Goal: Information Seeking & Learning: Compare options

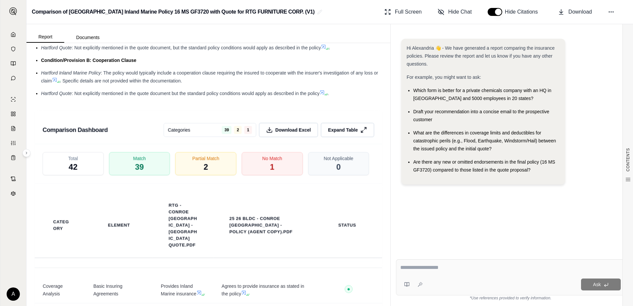
scroll to position [993, 0]
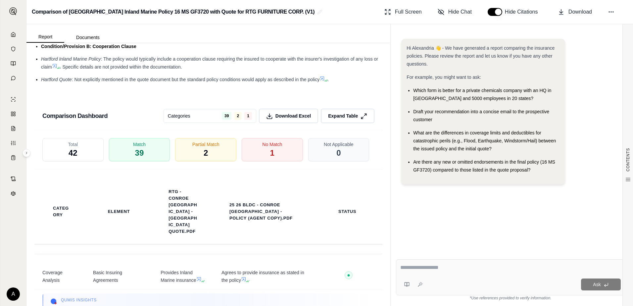
click at [262, 163] on div "Total 42 Match 39 Partial Match 2 No Match 1 Not Applicable 0" at bounding box center [208, 149] width 348 height 39
click at [270, 153] on span "1" at bounding box center [272, 153] width 5 height 11
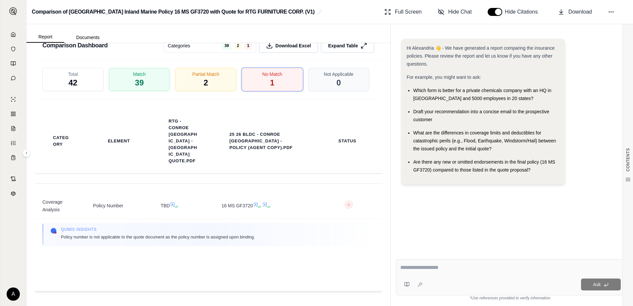
scroll to position [1065, 0]
click at [197, 79] on div "Partial Match 2" at bounding box center [206, 78] width 64 height 25
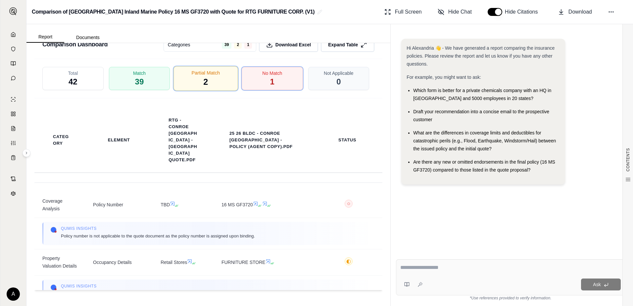
click at [204, 80] on span "2" at bounding box center [206, 81] width 5 height 11
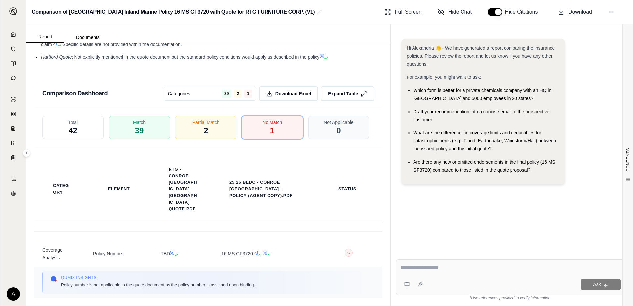
scroll to position [1032, 0]
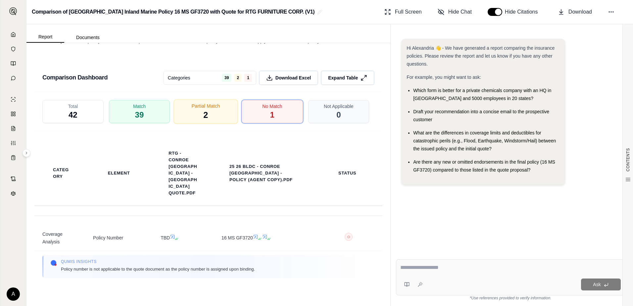
click at [206, 111] on div "Partial Match 2" at bounding box center [206, 111] width 64 height 25
click at [250, 111] on div "No Match 1" at bounding box center [272, 111] width 64 height 25
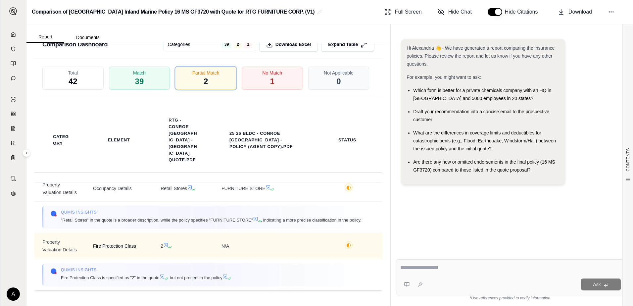
scroll to position [0, 0]
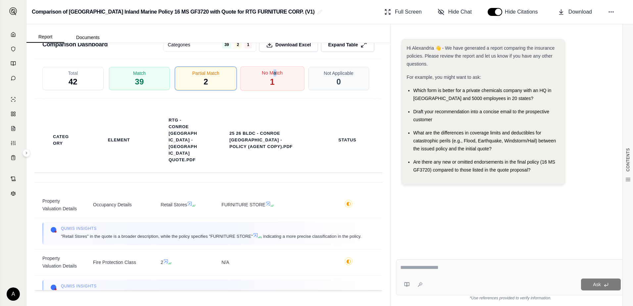
click at [272, 74] on span "No Match" at bounding box center [272, 72] width 21 height 7
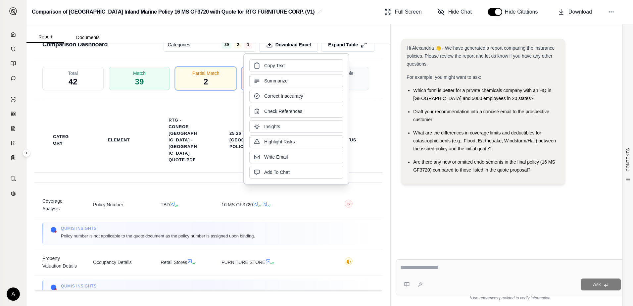
click at [217, 106] on div "Category Element RTG - Conroe [GEOGRAPHIC_DATA] - [GEOGRAPHIC_DATA] Quote.pdf 2…" at bounding box center [208, 140] width 348 height 84
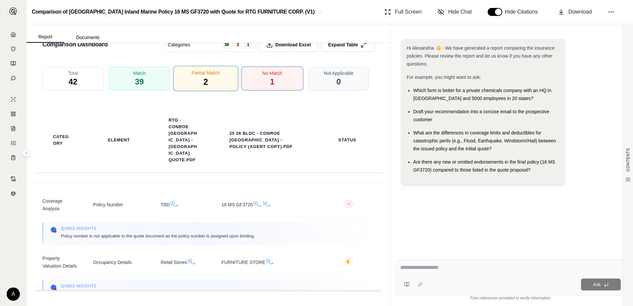
click at [213, 80] on div "Partial Match 2" at bounding box center [206, 78] width 64 height 25
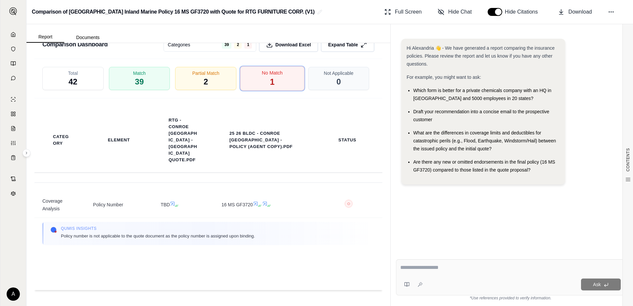
click at [257, 78] on div "No Match 1" at bounding box center [272, 78] width 64 height 25
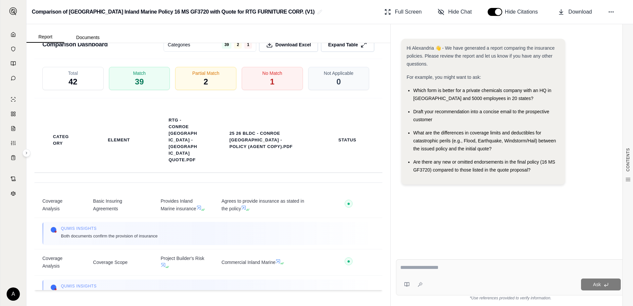
click at [82, 78] on div "Total 42" at bounding box center [72, 78] width 61 height 23
click at [134, 76] on span "Match" at bounding box center [139, 72] width 13 height 7
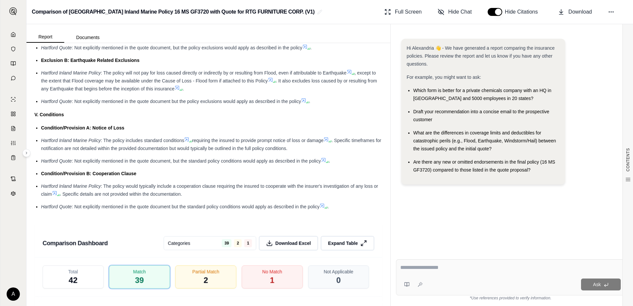
scroll to position [1065, 0]
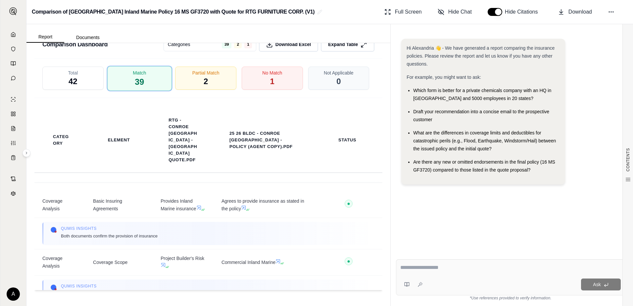
drag, startPoint x: 139, startPoint y: 78, endPoint x: 240, endPoint y: 110, distance: 105.7
click at [139, 78] on span "39" at bounding box center [139, 81] width 9 height 11
click at [209, 82] on div "Partial Match 2" at bounding box center [206, 78] width 64 height 25
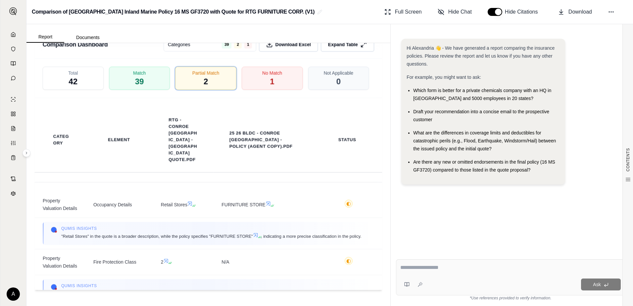
click at [501, 14] on button "button" at bounding box center [495, 12] width 15 height 8
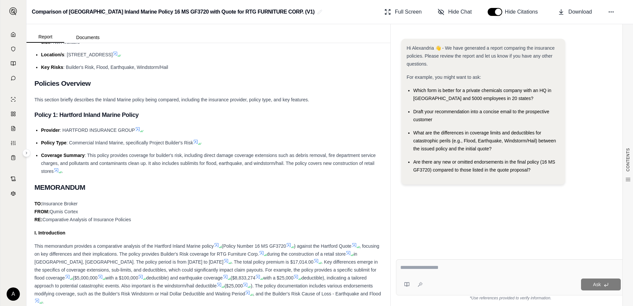
scroll to position [0, 0]
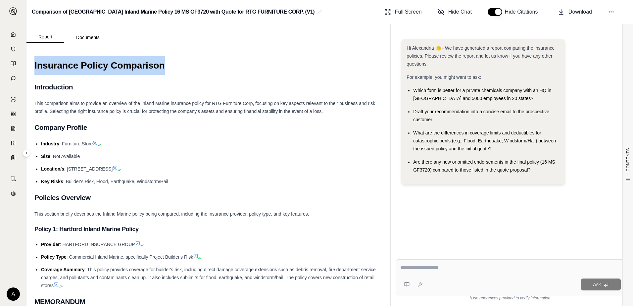
drag, startPoint x: 157, startPoint y: 65, endPoint x: 30, endPoint y: 67, distance: 126.8
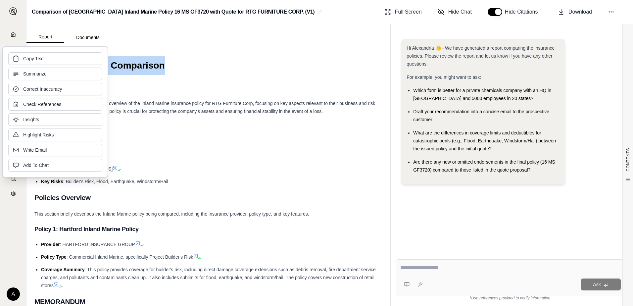
click at [146, 69] on h1 "Insurance Policy Comparison" at bounding box center [208, 65] width 348 height 19
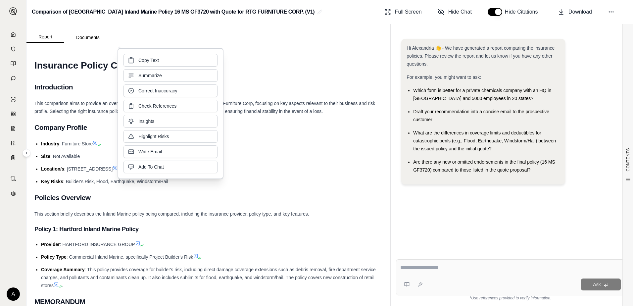
click at [245, 107] on div "This comparison aims to provide an overview of the Inland Marine insurance poli…" at bounding box center [208, 107] width 348 height 16
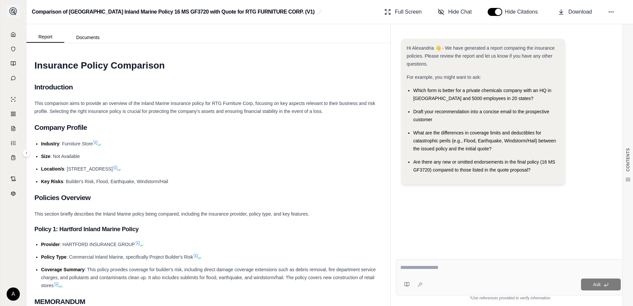
click at [13, 11] on img at bounding box center [13, 11] width 8 height 8
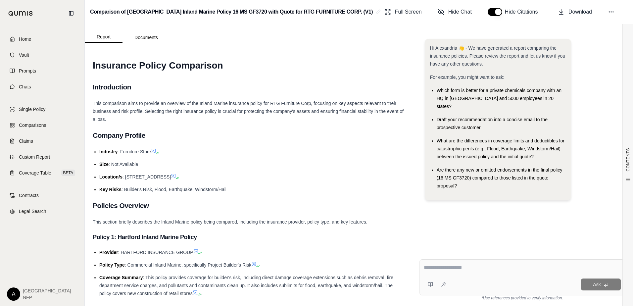
click at [25, 38] on span "Home" at bounding box center [25, 39] width 12 height 7
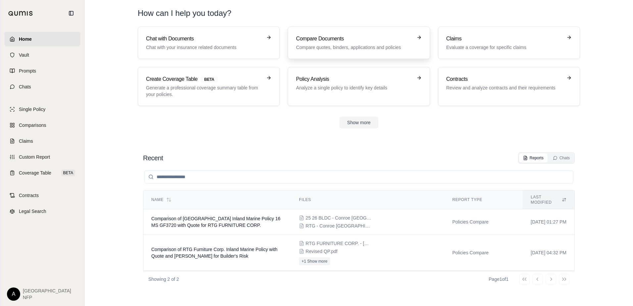
click at [321, 48] on p "Compare quotes, binders, applications and policies" at bounding box center [354, 47] width 116 height 7
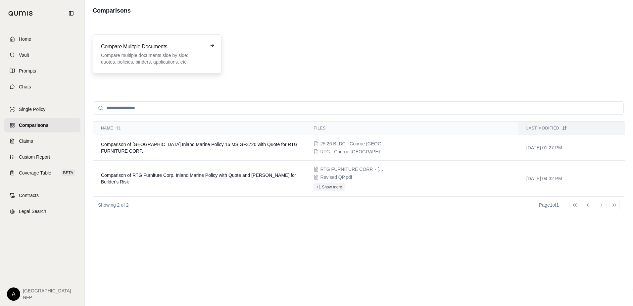
click at [141, 57] on p "Compare multiple documents side by side: quotes, policies, binders, application…" at bounding box center [152, 58] width 103 height 13
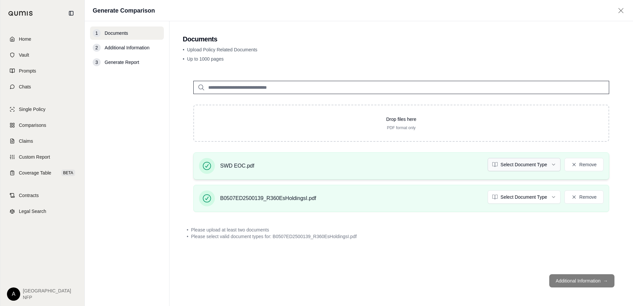
click at [493, 164] on html "Home Vault Prompts Chats Single Policy Comparisons Claims Custom Report Coverag…" at bounding box center [316, 153] width 633 height 306
click at [507, 196] on html "Home Vault Prompts Chats Single Policy Comparisons Claims Custom Report Coverag…" at bounding box center [316, 153] width 633 height 306
click at [548, 282] on footer "Additional Information →" at bounding box center [401, 281] width 437 height 24
click at [532, 254] on div "Drop files here PDF format only SWD EOC.pdf Policy Remove B0507ED2500139_R360Es…" at bounding box center [401, 169] width 437 height 199
click at [548, 250] on div "Drop files here PDF format only SWD EOC.pdf Policy Remove B0507ED2500139_R360Es…" at bounding box center [401, 169] width 437 height 199
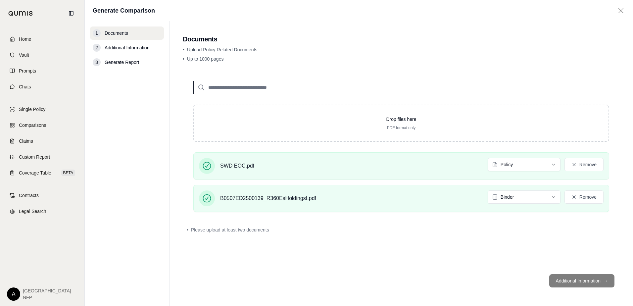
click at [121, 49] on span "Additional Information" at bounding box center [127, 47] width 45 height 7
click at [113, 63] on span "Generate Report" at bounding box center [122, 62] width 34 height 7
click at [257, 88] on input "search" at bounding box center [401, 87] width 416 height 13
click at [544, 165] on html "Home Vault Prompts Chats Single Policy Comparisons Claims Custom Report Coverag…" at bounding box center [316, 153] width 633 height 306
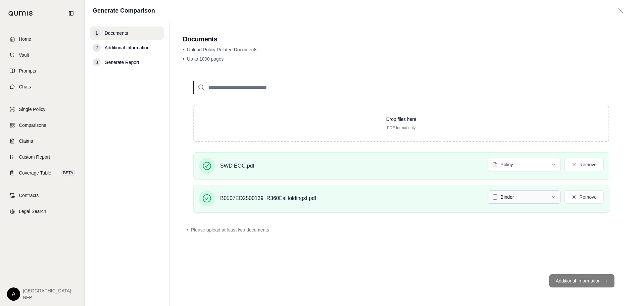
click at [532, 203] on html "Home Vault Prompts Chats Single Policy Comparisons Claims Custom Report Coverag…" at bounding box center [316, 153] width 633 height 306
click at [512, 233] on div "• Please upload at least two documents" at bounding box center [401, 230] width 437 height 15
click at [548, 280] on footer "Additional Information →" at bounding box center [401, 281] width 437 height 24
click at [548, 168] on button "Remove" at bounding box center [584, 164] width 39 height 13
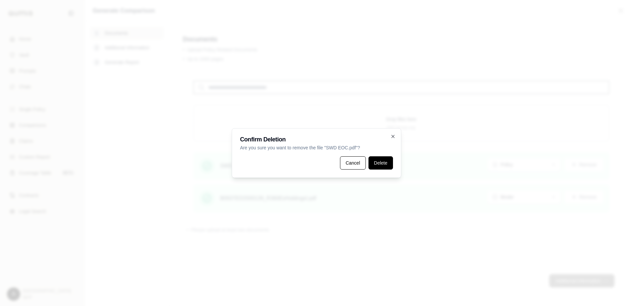
click at [378, 161] on button "Delete" at bounding box center [381, 162] width 25 height 13
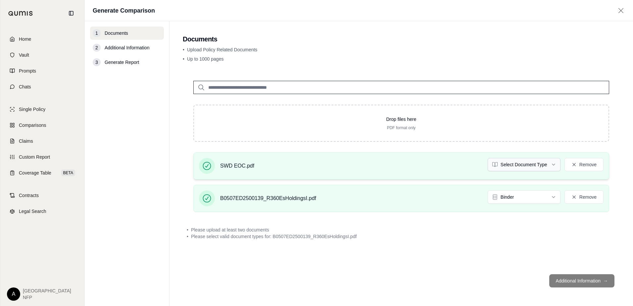
click at [548, 164] on html "Home Vault Prompts Chats Single Policy Comparisons Claims Custom Report Coverag…" at bounding box center [316, 153] width 633 height 306
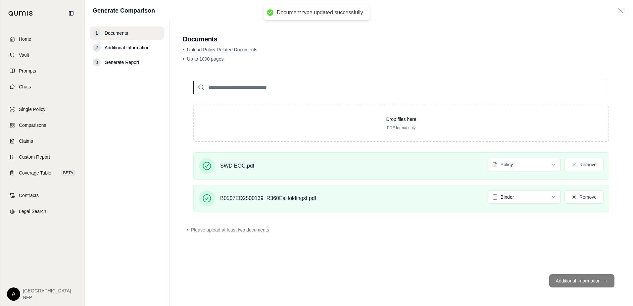
click at [532, 245] on div "Drop files here PDF format only SWD EOC.pdf Policy Remove B0507ED2500139_R360Es…" at bounding box center [401, 169] width 437 height 199
click at [548, 279] on footer "Additional Information →" at bounding box center [401, 281] width 437 height 24
click at [522, 267] on div "Drop files here PDF format only SWD EOC.pdf Policy Remove B0507ED2500139_R360Es…" at bounding box center [401, 169] width 437 height 199
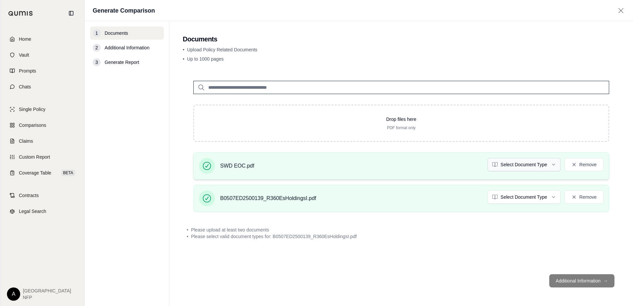
click at [538, 162] on html "Home Vault Prompts Chats Single Policy Comparisons Claims Custom Report Coverag…" at bounding box center [316, 153] width 633 height 306
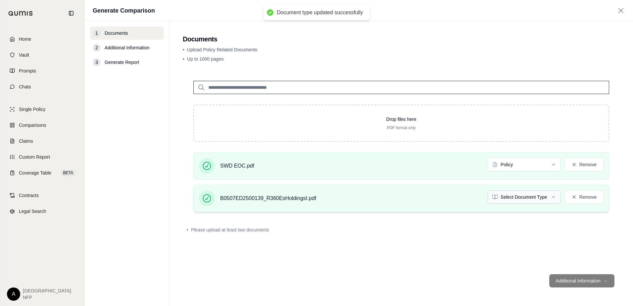
click at [531, 197] on html "Document type updated successfully Home Vault Prompts Chats Single Policy Compa…" at bounding box center [316, 153] width 633 height 306
click at [521, 229] on div "• Please upload at least two documents" at bounding box center [401, 230] width 429 height 7
click at [569, 281] on footer "Additional Information →" at bounding box center [401, 281] width 437 height 24
click at [572, 278] on footer "Additional Information →" at bounding box center [401, 281] width 437 height 24
click at [127, 46] on span "Additional Information" at bounding box center [127, 47] width 45 height 7
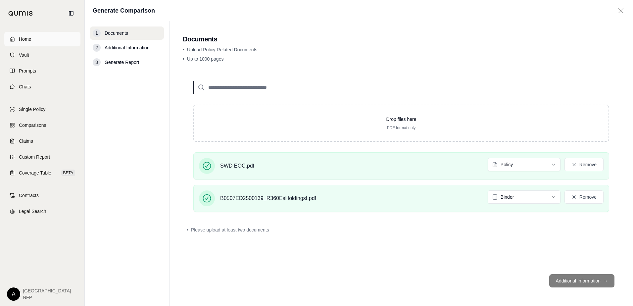
click at [29, 37] on span "Home" at bounding box center [25, 39] width 12 height 7
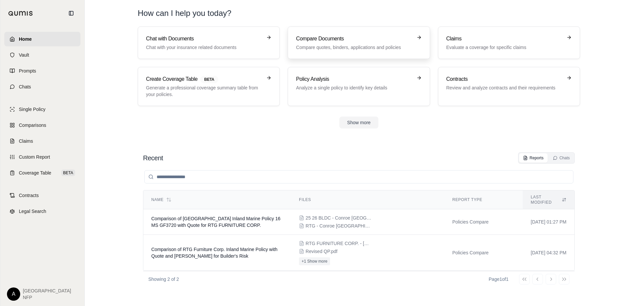
click at [317, 42] on h3 "Compare Documents" at bounding box center [354, 39] width 116 height 8
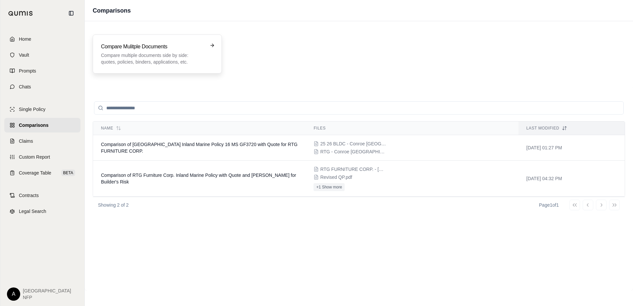
click at [187, 45] on h3 "Compare Mulitple Documents" at bounding box center [152, 47] width 103 height 8
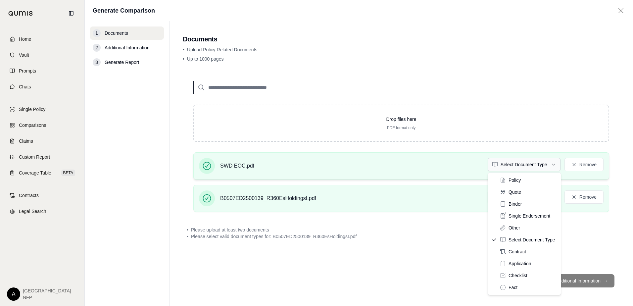
click at [507, 166] on html "Home Vault Prompts Chats Single Policy Comparisons Claims Custom Report Coverag…" at bounding box center [316, 153] width 633 height 306
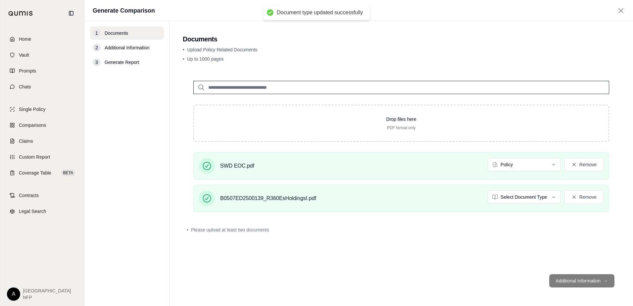
click at [466, 235] on div "• Please upload at least two documents" at bounding box center [401, 230] width 437 height 15
click at [515, 200] on html "Document type updated successfully Home Vault Prompts Chats Single Policy Compa…" at bounding box center [316, 153] width 633 height 306
click at [492, 220] on div "Drop files here PDF format only SWD EOC.pdf Policy Remove B0507ED2500139_R360Es…" at bounding box center [401, 169] width 437 height 199
click at [516, 197] on html "Document type updated successfully Home Vault Prompts Chats Single Policy Compa…" at bounding box center [316, 153] width 633 height 306
click at [493, 222] on div "Drop files here PDF format only SWD EOC.pdf Policy Remove B0507ED2500139_R360Es…" at bounding box center [401, 169] width 437 height 199
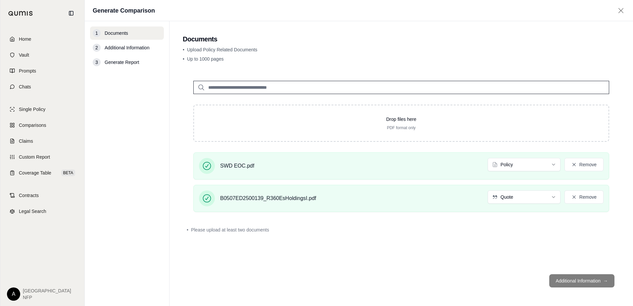
click at [567, 264] on div "Drop files here PDF format only SWD EOC.pdf Policy Remove B0507ED2500139_R360Es…" at bounding box center [401, 169] width 437 height 199
click at [574, 280] on footer "Additional Information →" at bounding box center [401, 281] width 437 height 24
click at [523, 266] on div "Drop files here PDF format only SWD EOC.pdf Policy Remove B0507ED2500139_R360Es…" at bounding box center [401, 169] width 437 height 199
click at [517, 195] on html "Home Vault Prompts Chats Single Policy Comparisons Claims Custom Report Coverag…" at bounding box center [316, 153] width 633 height 306
click at [503, 209] on div "B0507ED2500139_R360EsHoldingsI.pdf Other Remove" at bounding box center [401, 198] width 416 height 27
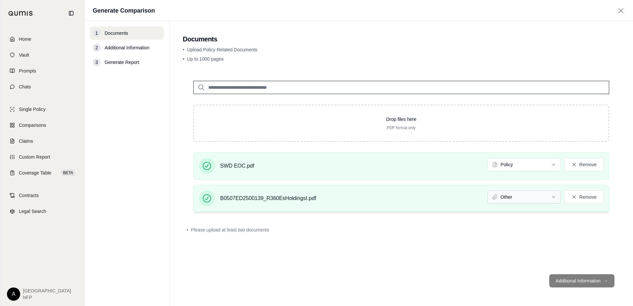
click at [520, 197] on html "Document type updated successfully Home Vault Prompts Chats Single Policy Compa…" at bounding box center [316, 153] width 633 height 306
click at [495, 235] on div "• Please upload at least two documents" at bounding box center [401, 230] width 437 height 15
click at [568, 280] on footer "Additional Information →" at bounding box center [401, 281] width 437 height 24
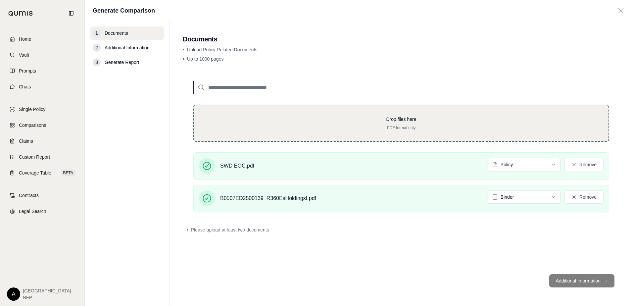
click at [348, 133] on div "Drop files here PDF format only" at bounding box center [401, 123] width 416 height 37
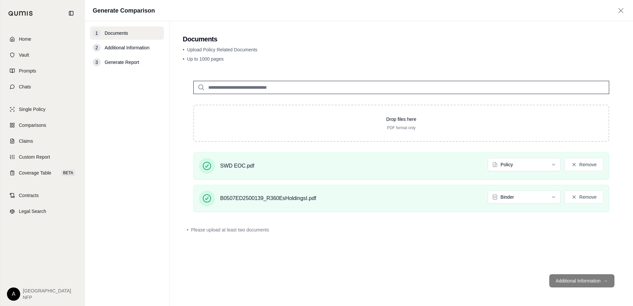
click at [240, 83] on input "search" at bounding box center [401, 87] width 416 height 13
click at [237, 87] on input "search" at bounding box center [401, 87] width 416 height 13
click at [166, 112] on nav "1 Documents 2 Additional Information 3 Generate Report" at bounding box center [127, 163] width 85 height 285
click at [33, 126] on span "Comparisons" at bounding box center [32, 125] width 27 height 7
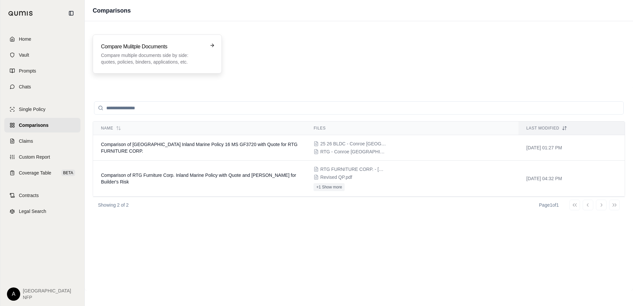
click at [141, 58] on p "Compare multiple documents side by side: quotes, policies, binders, application…" at bounding box center [152, 58] width 103 height 13
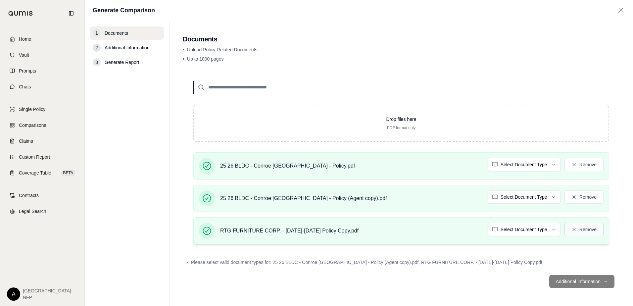
click at [588, 231] on button "Remove" at bounding box center [584, 229] width 39 height 13
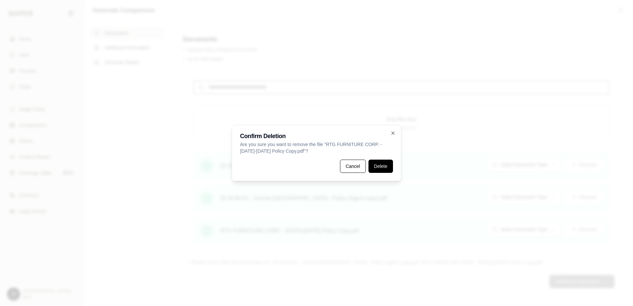
click at [381, 167] on button "Delete" at bounding box center [381, 166] width 25 height 13
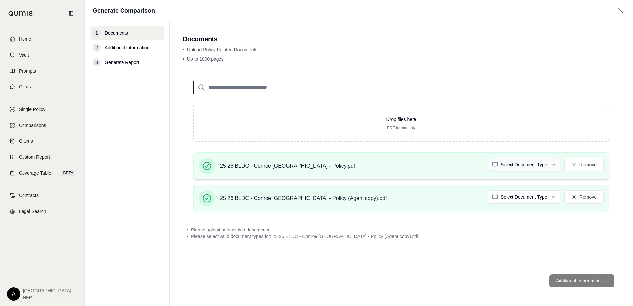
click at [552, 165] on html "Home Vault Prompts Chats Single Policy Comparisons Claims Custom Report Coverag…" at bounding box center [316, 153] width 633 height 306
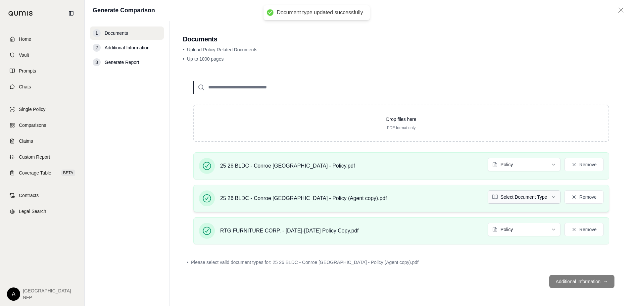
click at [526, 199] on html "Document type updated successfully Home Vault Prompts Chats Single Policy Compa…" at bounding box center [316, 153] width 633 height 306
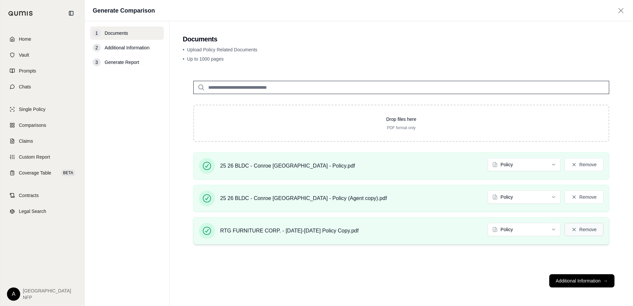
click at [578, 233] on button "Remove" at bounding box center [584, 229] width 39 height 13
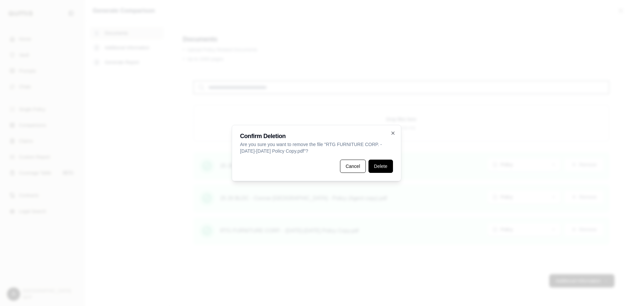
click at [387, 166] on button "Delete" at bounding box center [381, 166] width 25 height 13
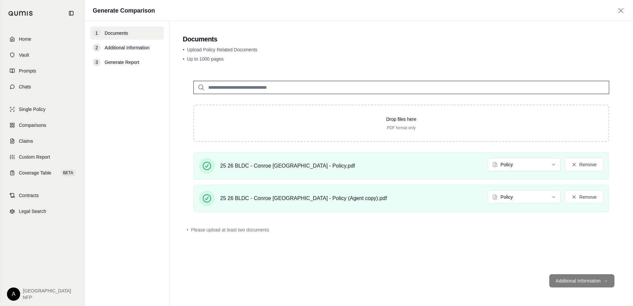
click at [569, 280] on footer "Additional Information →" at bounding box center [401, 281] width 437 height 24
click at [572, 282] on footer "Additional Information →" at bounding box center [401, 281] width 437 height 24
click at [384, 203] on div "25 26 BLDC - Conroe TX - Policy (Agent copy).pdf Policy Remove" at bounding box center [401, 198] width 405 height 16
click at [523, 230] on div "• Please upload at least two documents" at bounding box center [401, 230] width 429 height 7
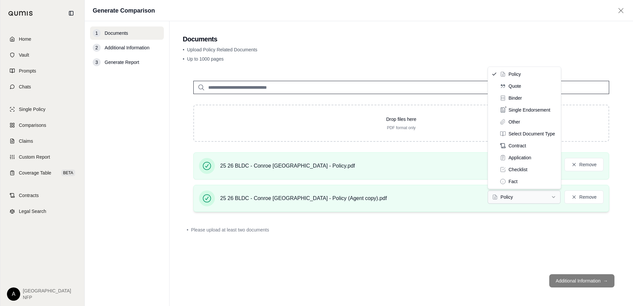
click at [519, 197] on html "Home Vault Prompts Chats Single Policy Comparisons Claims Custom Report Coverag…" at bounding box center [316, 153] width 633 height 306
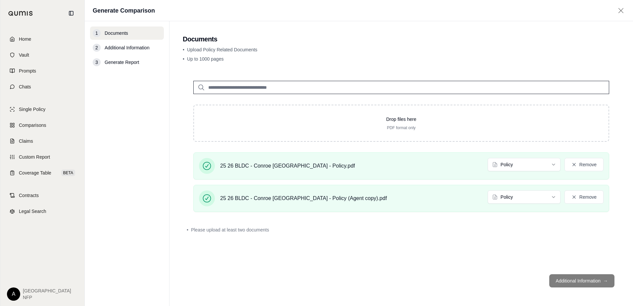
click at [581, 283] on footer "Additional Information →" at bounding box center [401, 281] width 437 height 24
click at [558, 235] on div "• Please upload at least two documents" at bounding box center [401, 230] width 437 height 15
click at [247, 229] on span "Please upload at least two documents" at bounding box center [230, 230] width 78 height 7
click at [130, 48] on span "Additional Information" at bounding box center [127, 47] width 45 height 7
click at [293, 225] on div "• Please upload at least two documents" at bounding box center [401, 230] width 437 height 15
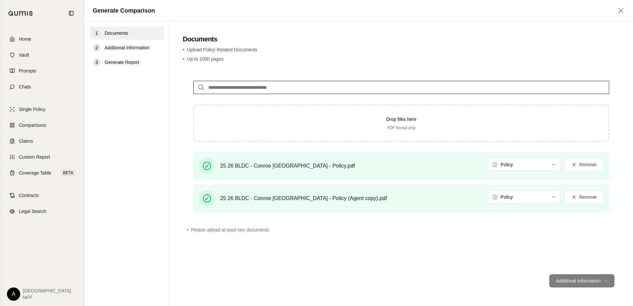
click at [580, 282] on footer "Additional Information →" at bounding box center [401, 281] width 437 height 24
